Goal: Check status: Check status

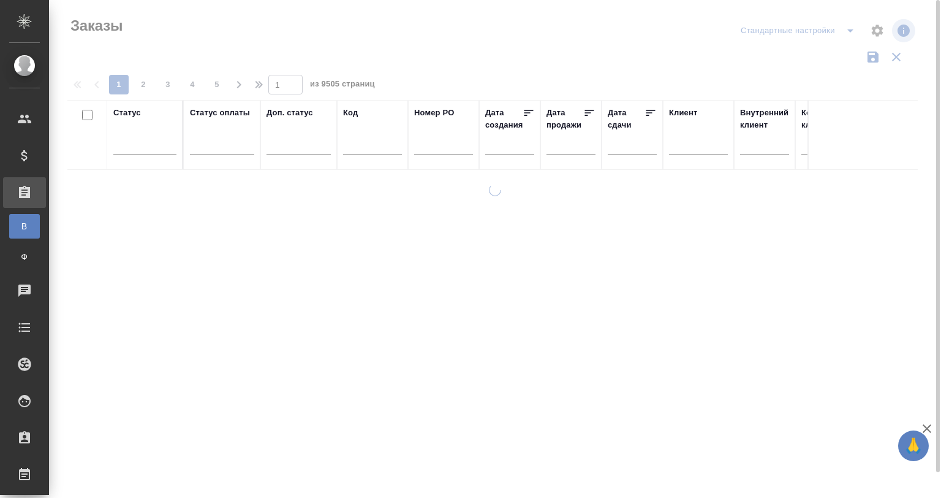
click at [349, 145] on input "text" at bounding box center [372, 146] width 59 height 15
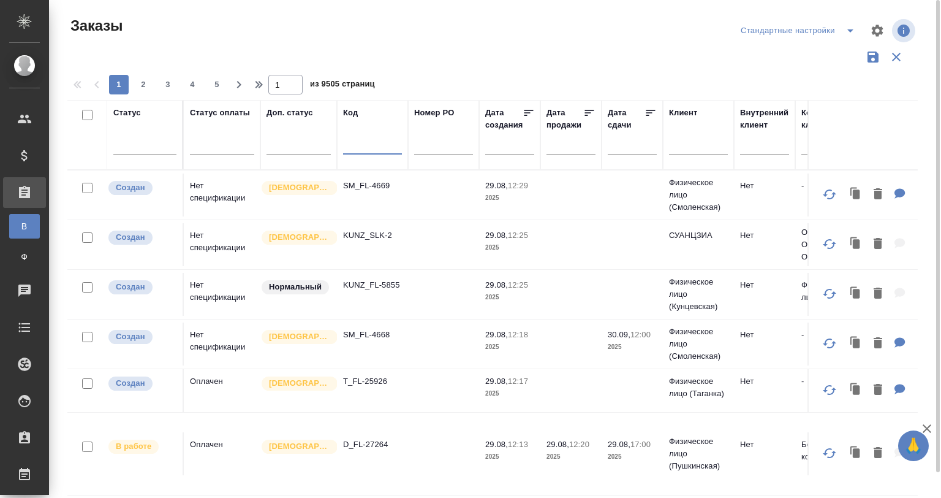
paste input "[URL][DOMAIN_NAME]"
type input "[URL][DOMAIN_NAME]"
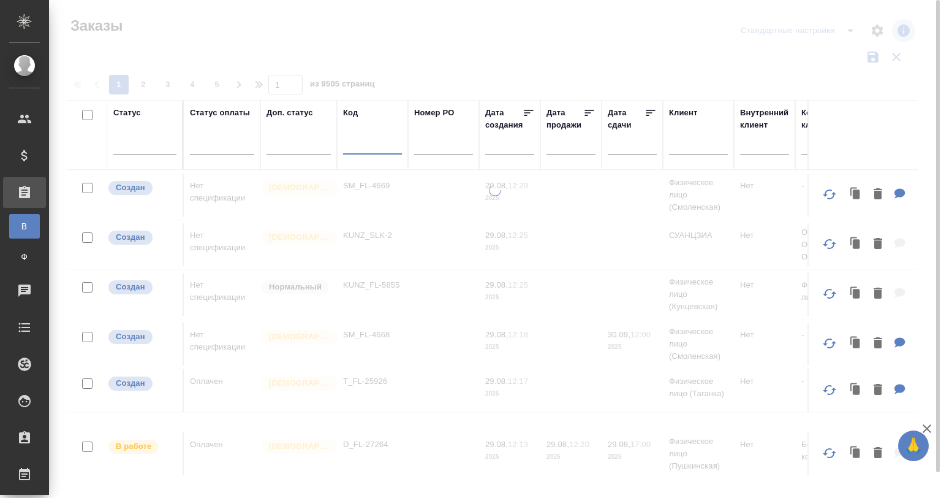
scroll to position [0, 0]
type input "ф"
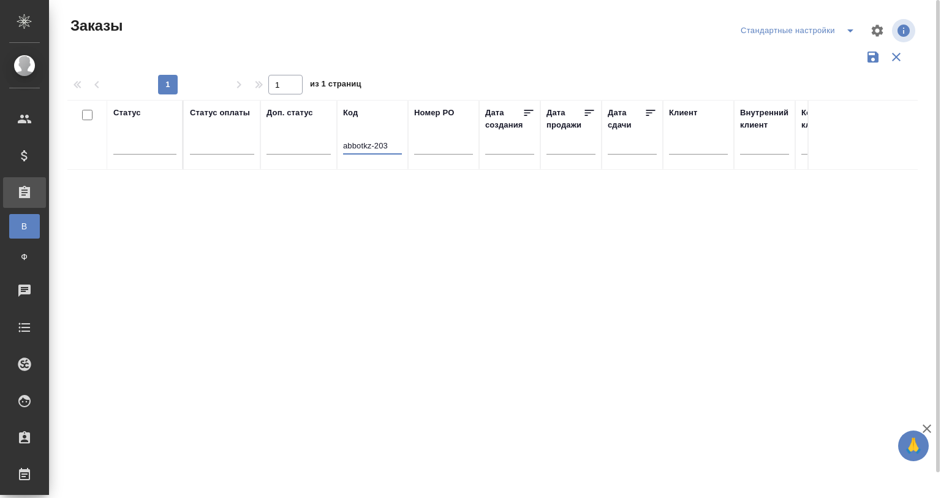
click at [360, 143] on input "abbotkz-203" at bounding box center [372, 146] width 59 height 15
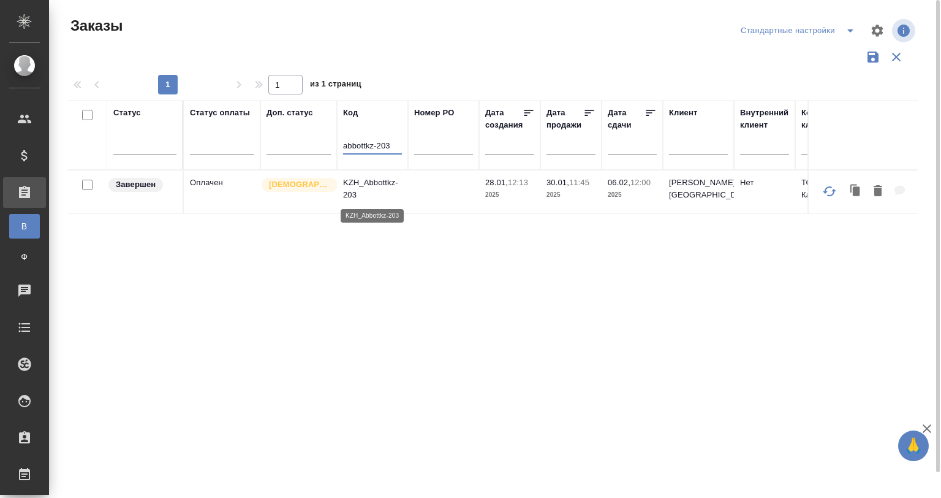
type input "abbottkz-203"
click at [378, 186] on p "KZH_Abbottkz-203" at bounding box center [372, 188] width 59 height 25
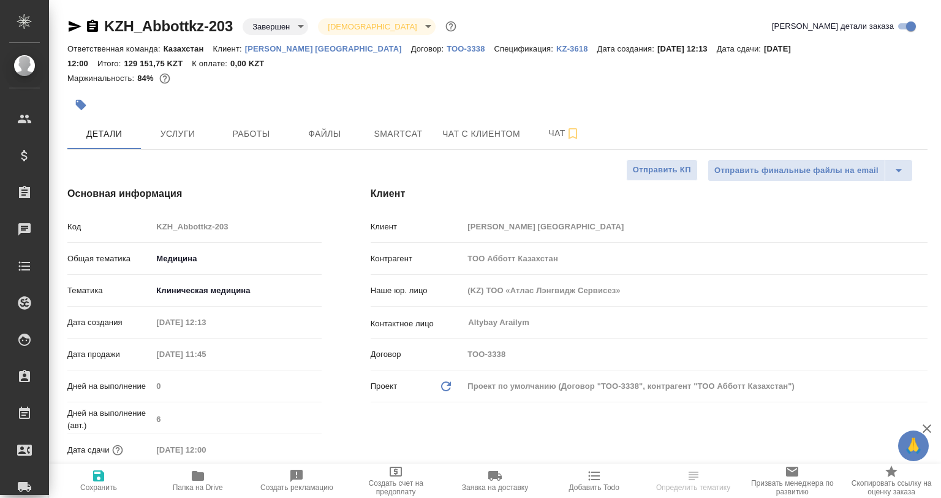
select select "RU"
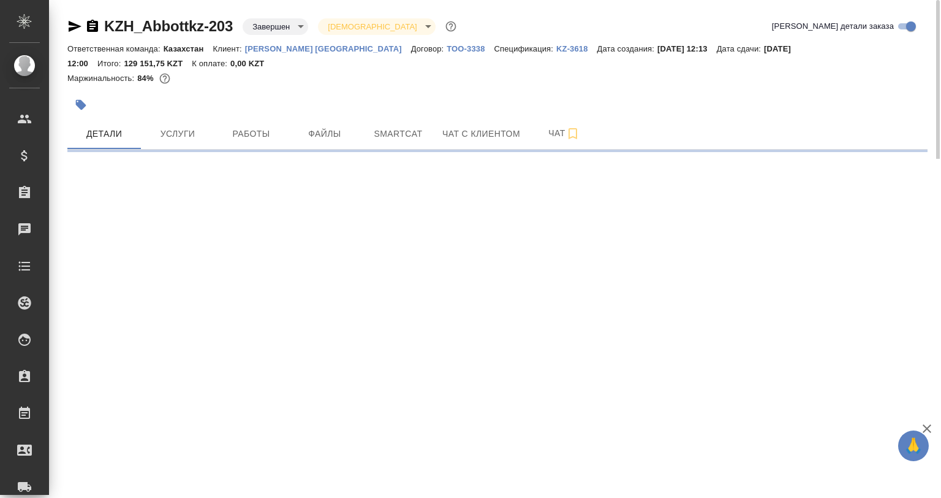
select select "RU"
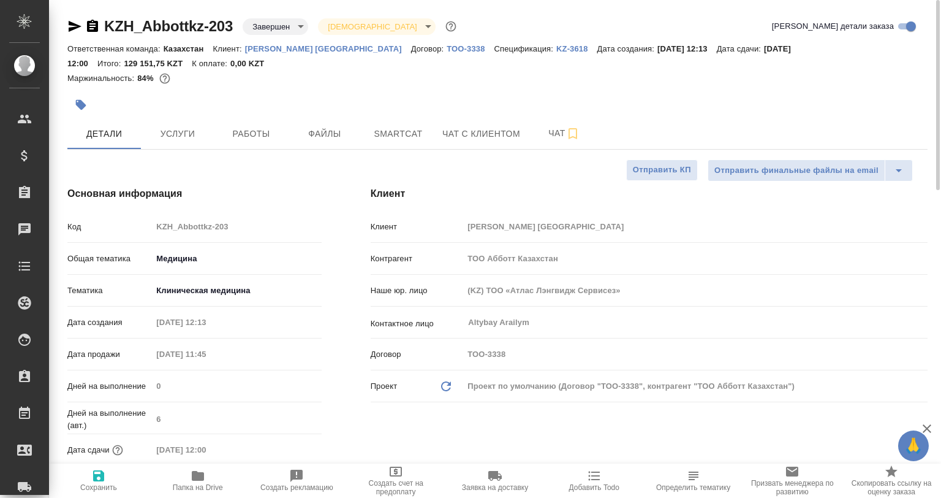
type textarea "x"
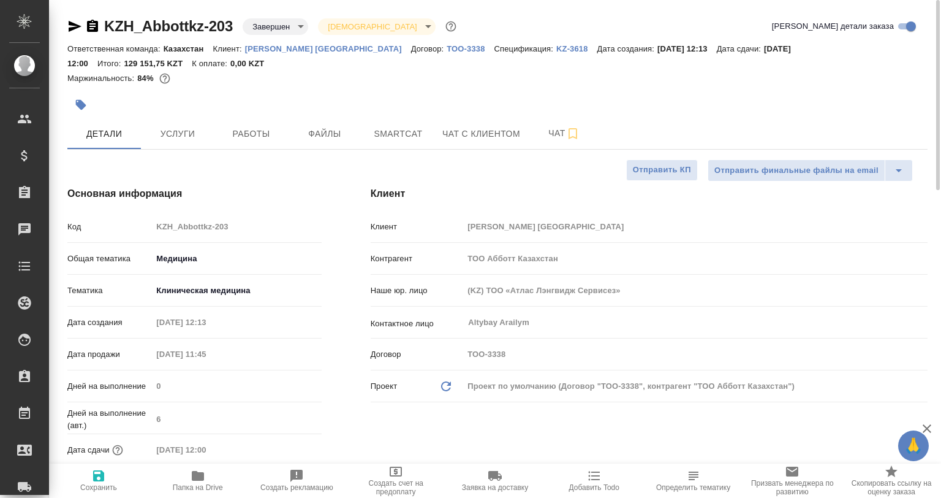
type textarea "x"
click at [167, 137] on span "Услуги" at bounding box center [177, 133] width 59 height 15
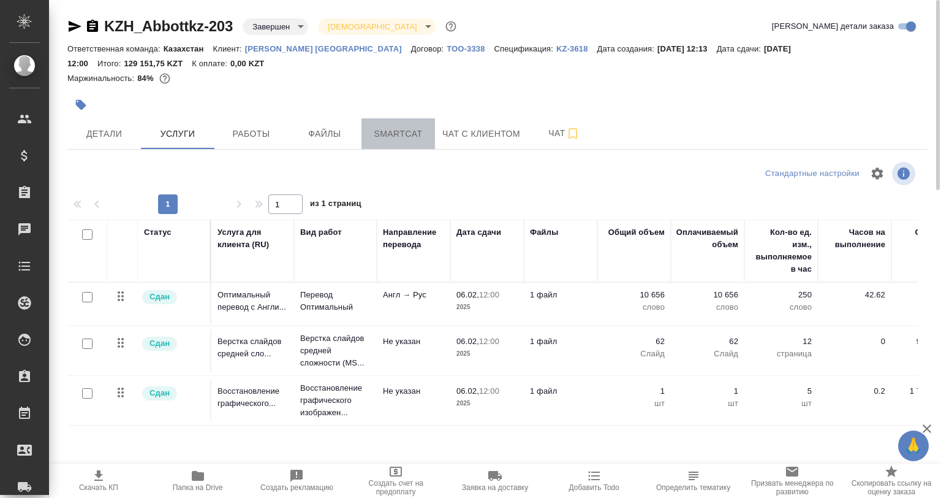
click at [397, 137] on span "Smartcat" at bounding box center [398, 133] width 59 height 15
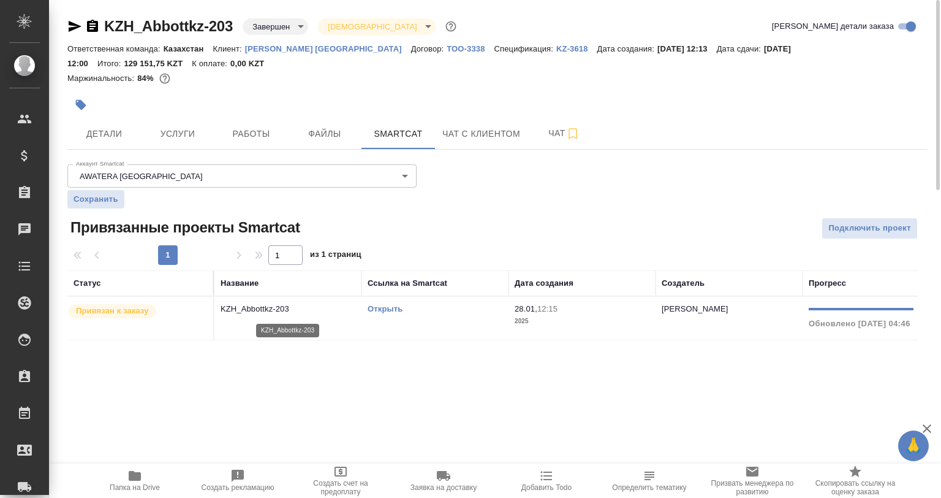
click at [297, 309] on p "KZH_Abbottkz-203" at bounding box center [288, 309] width 135 height 12
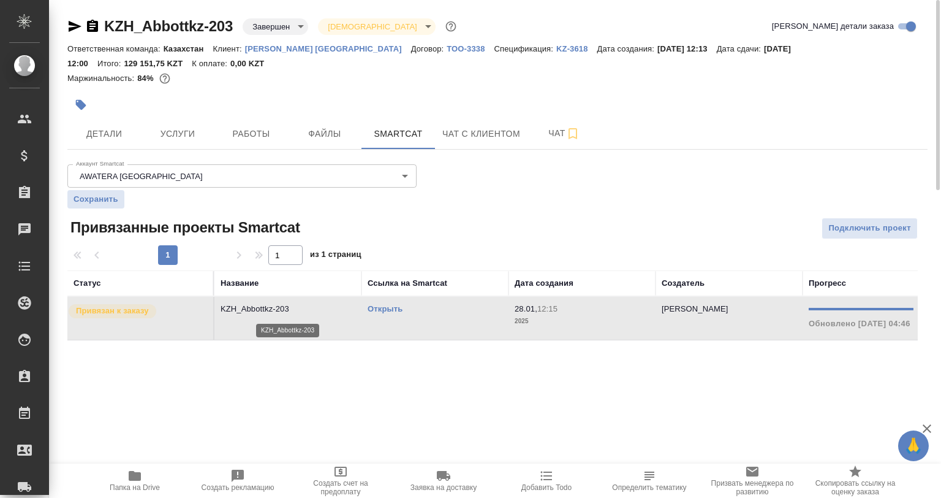
click at [297, 309] on p "KZH_Abbottkz-203" at bounding box center [288, 309] width 135 height 12
click at [103, 136] on span "Детали" at bounding box center [104, 133] width 59 height 15
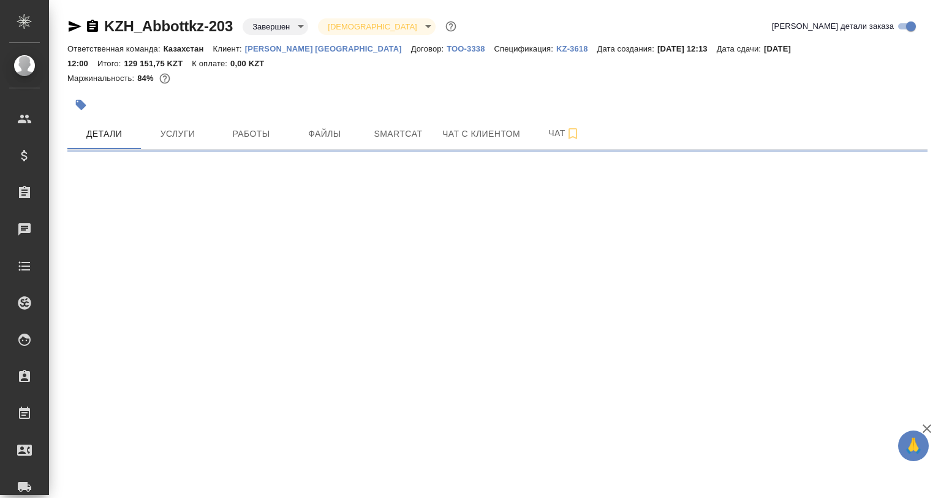
select select "RU"
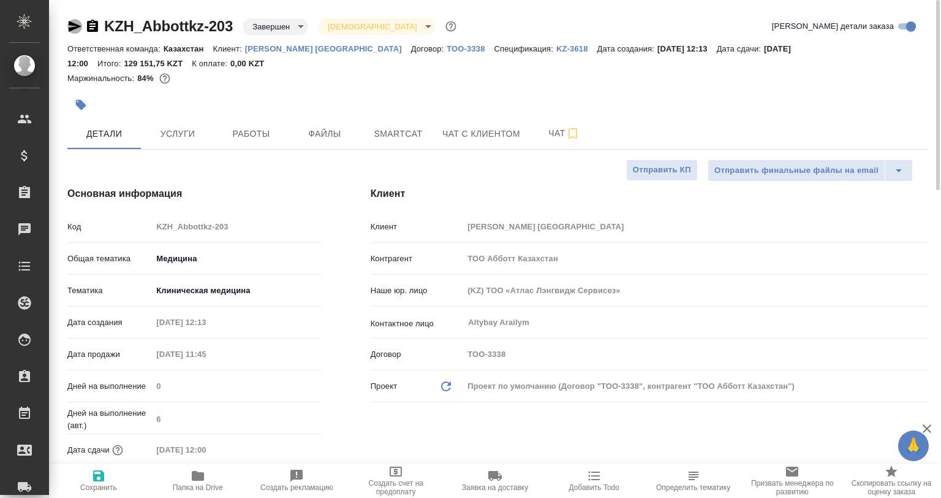
click at [70, 25] on icon "button" at bounding box center [75, 26] width 13 height 11
type textarea "x"
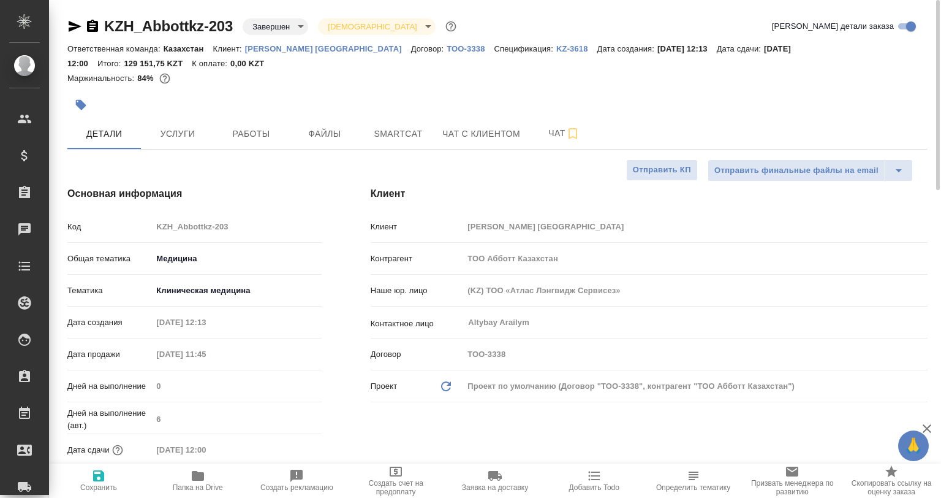
type textarea "x"
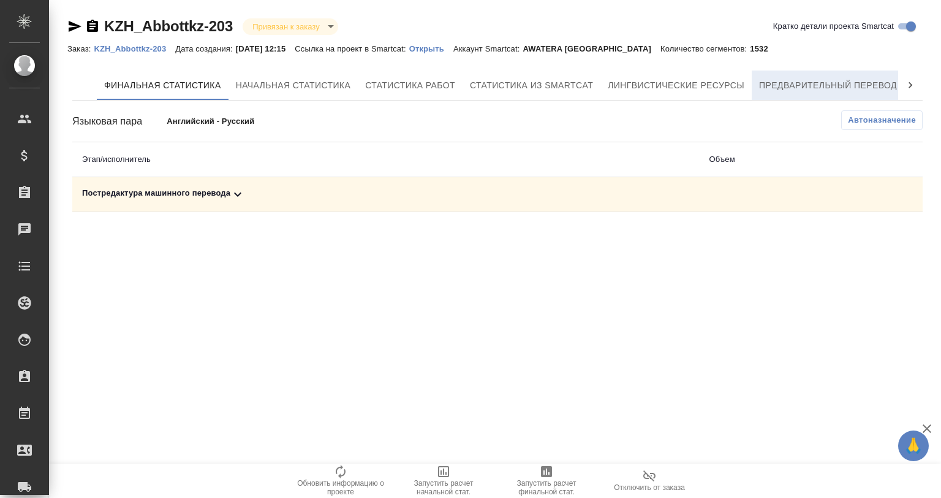
click at [858, 88] on span "Предварительный перевод" at bounding box center [828, 85] width 138 height 15
